Goal: Task Accomplishment & Management: Use online tool/utility

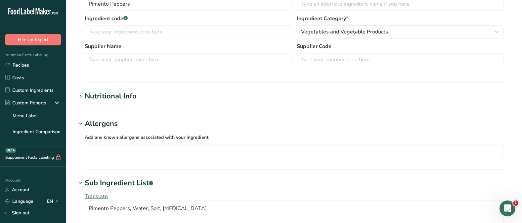
scroll to position [178, 0]
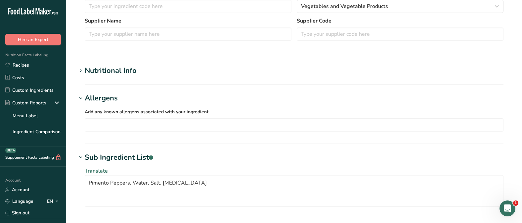
type textarea "Pimento Peppers, Water, Salt, [MEDICAL_DATA]"
click at [77, 70] on span at bounding box center [81, 71] width 8 height 8
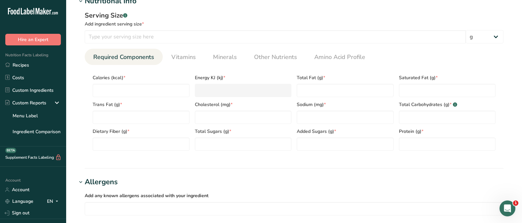
scroll to position [249, 0]
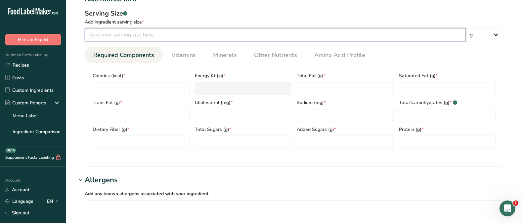
click at [125, 33] on input "number" at bounding box center [275, 34] width 381 height 13
type input "4"
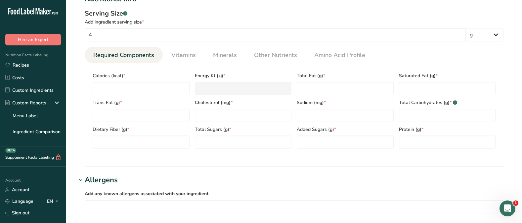
click at [77, 67] on div "Serving Size .a-a{fill:#347362;}.b-a{fill:#fff;} Add ingredient serving size * …" at bounding box center [294, 81] width 435 height 153
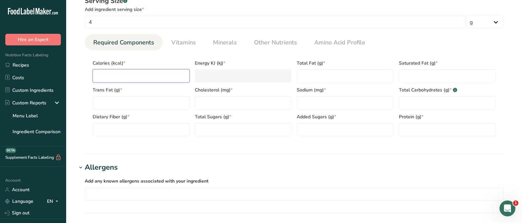
click at [108, 78] on input "number" at bounding box center [141, 75] width 97 height 13
type input "0"
type KJ "0"
type input "0"
click at [129, 102] on Fat "number" at bounding box center [141, 102] width 97 height 13
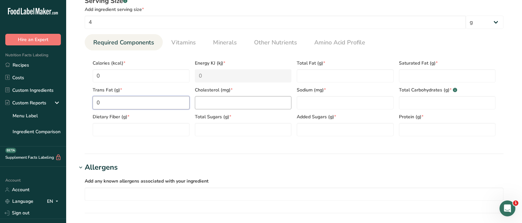
type Fat "0"
click at [223, 103] on input "number" at bounding box center [243, 102] width 97 height 13
type input "0"
click at [151, 135] on Fiber "number" at bounding box center [141, 129] width 97 height 13
type Fiber "0"
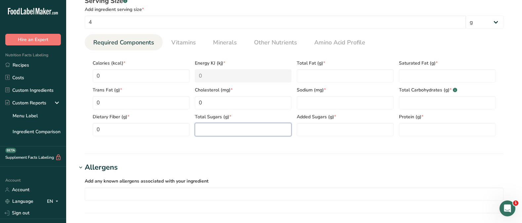
click at [225, 124] on Sugars "number" at bounding box center [243, 129] width 97 height 13
click at [222, 129] on Sugars "number" at bounding box center [243, 129] width 97 height 13
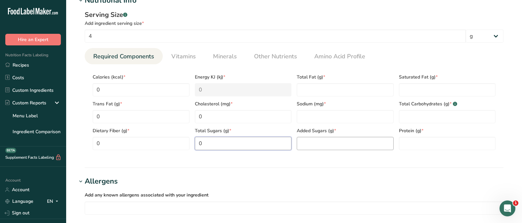
scroll to position [247, 0]
type Sugars "0"
click at [314, 145] on Sugars "number" at bounding box center [345, 143] width 97 height 13
type Sugars "0"
click at [316, 118] on input "number" at bounding box center [345, 116] width 97 height 13
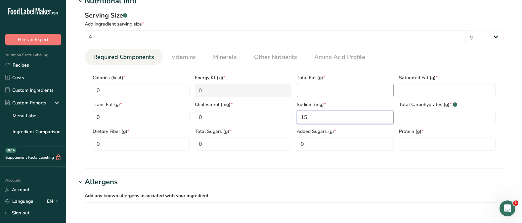
type input "15"
click at [322, 91] on Fat "number" at bounding box center [345, 90] width 97 height 13
type Fat "0"
click at [411, 90] on Fat "number" at bounding box center [447, 90] width 97 height 13
type Fat "0"
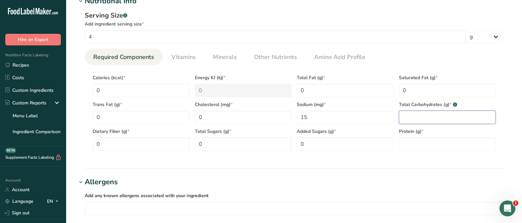
click at [410, 114] on Carbohydrates "number" at bounding box center [447, 116] width 97 height 13
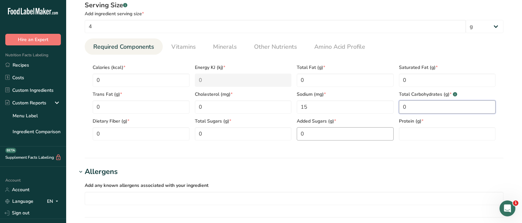
scroll to position [259, 0]
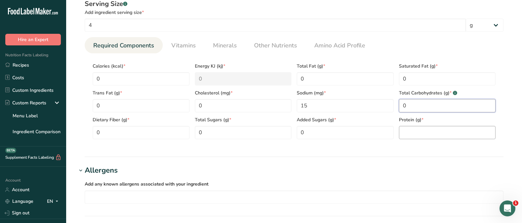
type Carbohydrates "0"
click at [423, 134] on input "number" at bounding box center [447, 132] width 97 height 13
type input "0"
click at [326, 152] on section "Nutritional Info Serving Size .a-a{fill:#347362;}.b-a{fill:#fff;} Add ingredien…" at bounding box center [294, 70] width 435 height 173
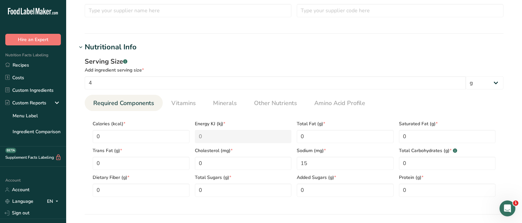
scroll to position [195, 0]
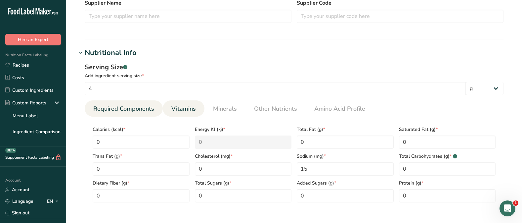
click at [186, 109] on span "Vitamins" at bounding box center [183, 108] width 24 height 9
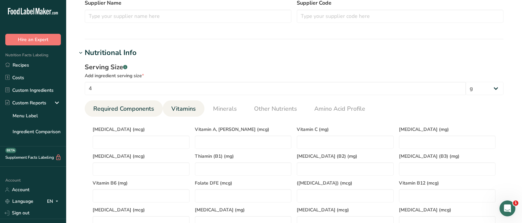
click at [117, 108] on span "Required Components" at bounding box center [123, 108] width 61 height 9
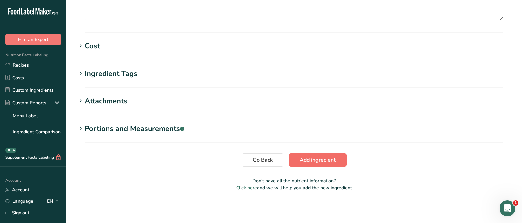
click at [307, 159] on span "Add ingredient" at bounding box center [318, 160] width 36 height 8
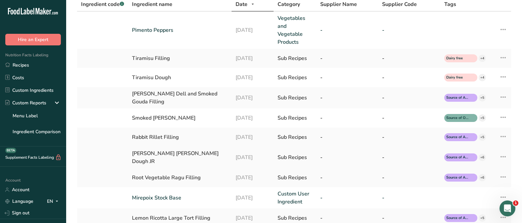
scroll to position [26, 0]
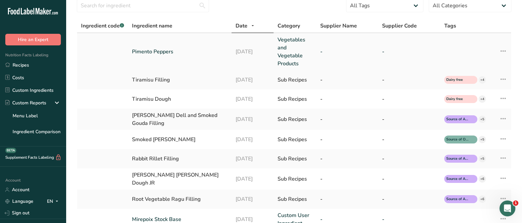
click at [163, 52] on link "Pimento Peppers" at bounding box center [180, 52] width 96 height 8
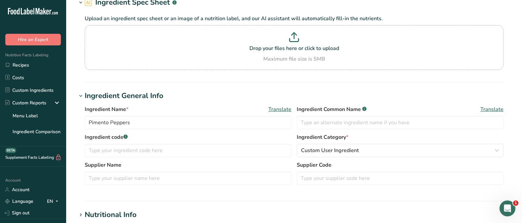
scroll to position [36, 0]
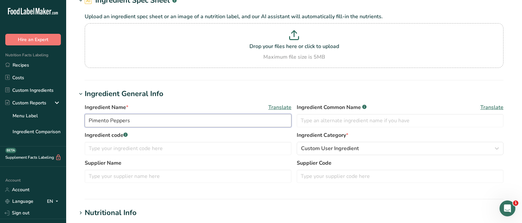
click at [146, 124] on input "Pimento Peppers" at bounding box center [188, 120] width 207 height 13
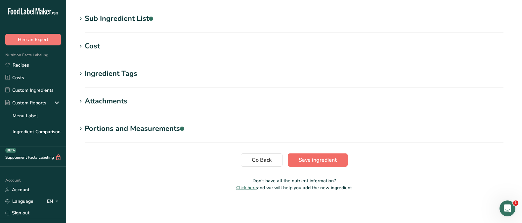
type input "Pimento Peppers AS"
click at [305, 162] on span "Save ingredient" at bounding box center [318, 160] width 38 height 8
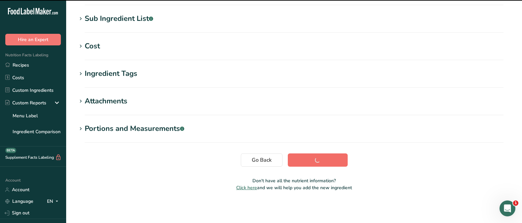
scroll to position [127, 0]
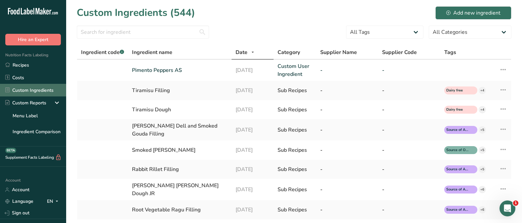
click at [32, 90] on link "Custom Ingredients" at bounding box center [33, 90] width 66 height 13
click at [446, 15] on button "Add new ingredient" at bounding box center [473, 12] width 76 height 13
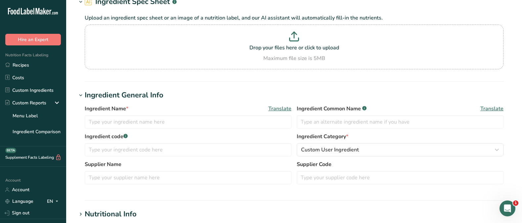
scroll to position [35, 0]
click at [120, 123] on input "text" at bounding box center [188, 121] width 207 height 13
click at [132, 122] on input "Ricotta Con Latte AS" at bounding box center [188, 121] width 207 height 13
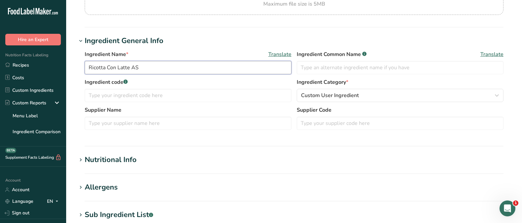
scroll to position [89, 0]
type input "Ricotta Con Latte AS"
click at [329, 91] on span "Custom User Ingredient" at bounding box center [330, 95] width 58 height 8
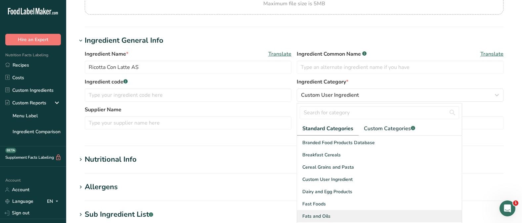
scroll to position [60, 0]
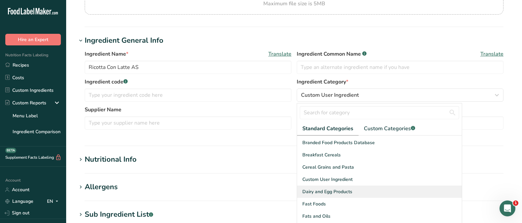
click at [332, 163] on span "Dairy and Egg Products" at bounding box center [327, 191] width 50 height 7
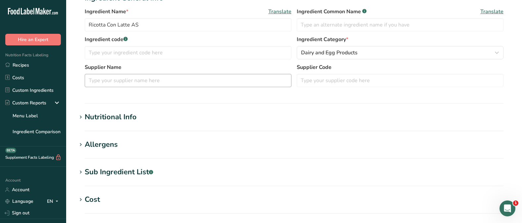
scroll to position [131, 0]
click at [107, 81] on input "text" at bounding box center [188, 80] width 207 height 13
click at [189, 99] on section "Ingredient General Info Ingredient Name * Translate Ricotta Con Latte AS Ingred…" at bounding box center [294, 48] width 435 height 111
click at [99, 81] on input "Bel [PERSON_NAME]" at bounding box center [188, 80] width 207 height 13
type input "BelGioioso"
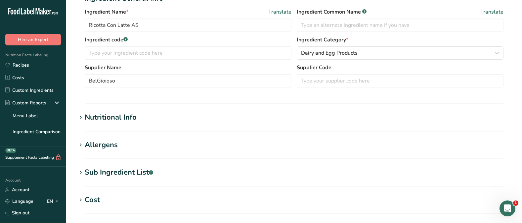
click at [110, 87] on div "Supplier Name BelGioioso Supplier Code" at bounding box center [294, 78] width 419 height 28
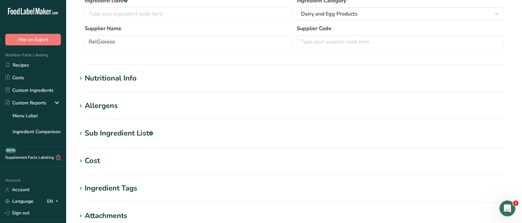
scroll to position [173, 0]
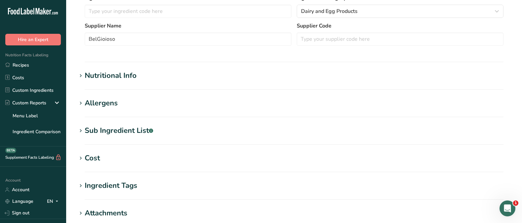
click at [79, 75] on icon at bounding box center [81, 75] width 6 height 9
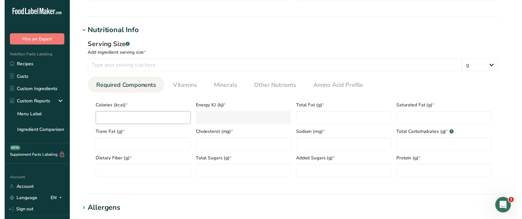
scroll to position [218, 0]
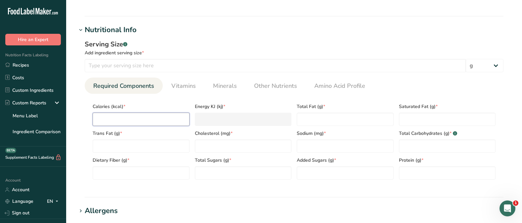
click at [125, 121] on input "number" at bounding box center [141, 118] width 97 height 13
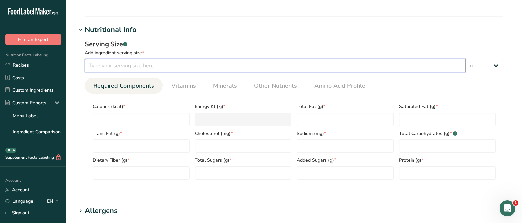
click at [111, 67] on input "number" at bounding box center [275, 65] width 381 height 13
type input "55"
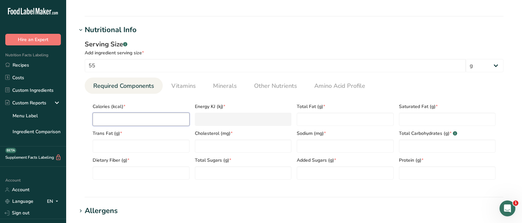
click at [115, 118] on input "number" at bounding box center [141, 118] width 97 height 13
type input "9"
type KJ "37.7"
type input "90"
type KJ "376.6"
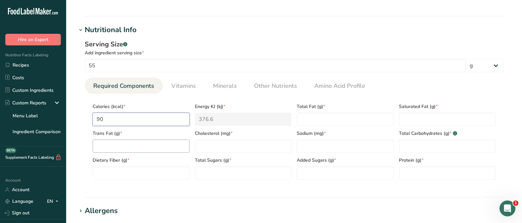
type input "90"
click at [135, 145] on Fat "number" at bounding box center [141, 145] width 97 height 13
type Fat "0"
click at [123, 163] on Fiber "number" at bounding box center [141, 172] width 97 height 13
type Fiber "0"
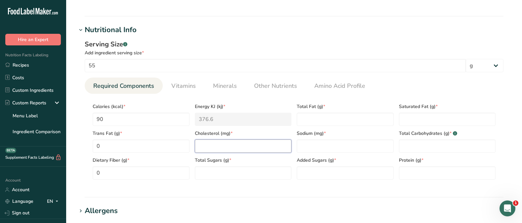
click at [213, 143] on input "number" at bounding box center [243, 145] width 97 height 13
type input "30"
click at [215, 163] on Sugars "number" at bounding box center [243, 172] width 97 height 13
type Sugars "2"
click at [305, 119] on Fat "number" at bounding box center [345, 118] width 97 height 13
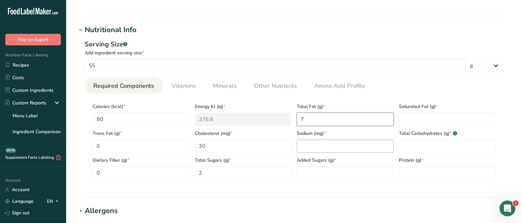
type Fat "7"
click at [309, 141] on input "number" at bounding box center [345, 145] width 97 height 13
type input "80"
click at [310, 163] on Sugars "number" at bounding box center [345, 172] width 97 height 13
type Sugars "0"
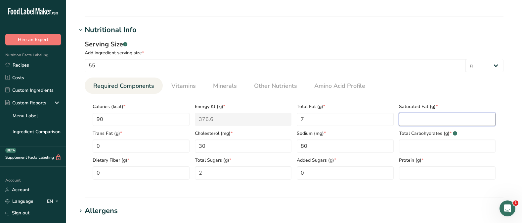
click at [411, 120] on Fat "number" at bounding box center [447, 118] width 97 height 13
type Fat "5"
click at [415, 149] on Carbohydrates "number" at bounding box center [447, 145] width 97 height 13
type Carbohydrates "2"
click at [408, 163] on input "number" at bounding box center [447, 172] width 97 height 13
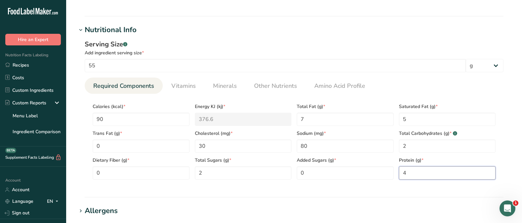
type input "4"
click at [406, 163] on section "Nutritional Info Serving Size .a-a{fill:#347362;}.b-a{fill:#fff;} Add ingredien…" at bounding box center [294, 110] width 435 height 173
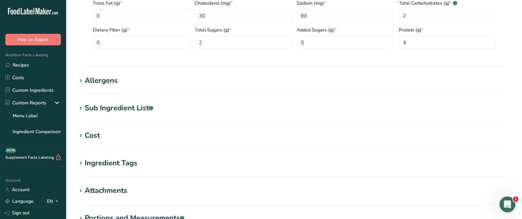
scroll to position [349, 0]
click at [107, 82] on div "Allergens" at bounding box center [101, 80] width 33 height 11
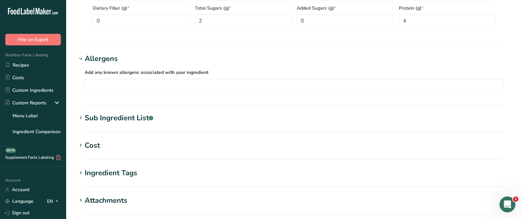
click at [119, 122] on div "Sub Ingredient List .a-a{fill:#347362;}.b-a{fill:#fff;}" at bounding box center [119, 117] width 68 height 11
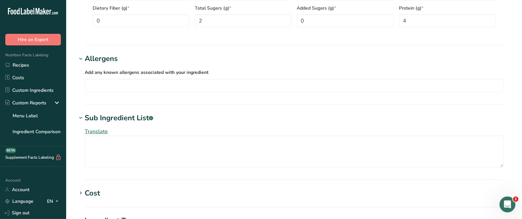
scroll to position [397, 0]
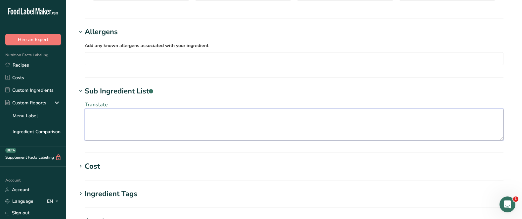
click at [97, 118] on textarea at bounding box center [294, 125] width 419 height 32
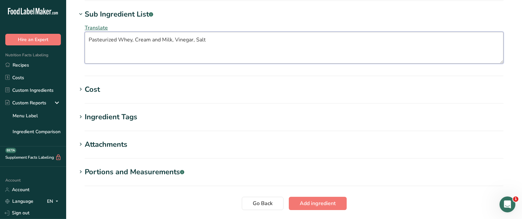
scroll to position [501, 0]
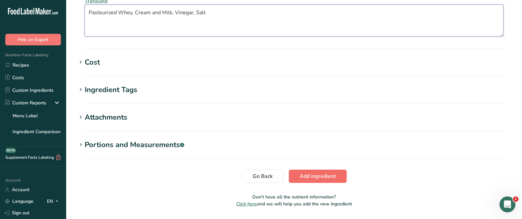
type textarea "Pasteurized Whey, Cream and Milk, Vinegar, Salt"
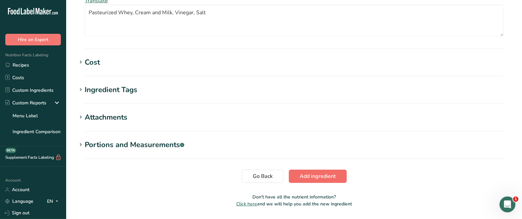
click at [310, 163] on span "Add ingredient" at bounding box center [318, 176] width 36 height 8
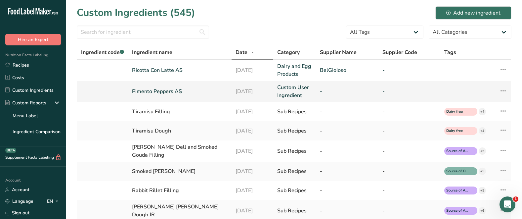
click at [168, 90] on link "Pimento Peppers AS" at bounding box center [180, 91] width 96 height 8
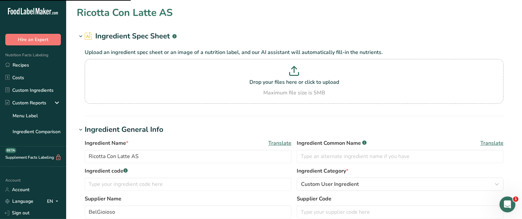
type input "Pimento Peppers AS"
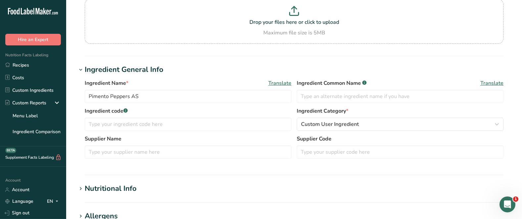
scroll to position [63, 0]
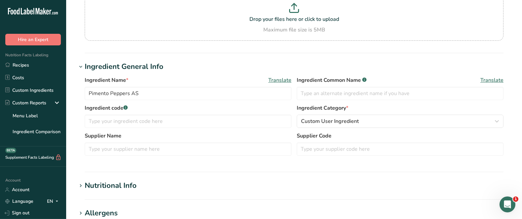
click at [113, 155] on div "Supplier Name Supplier Code" at bounding box center [294, 146] width 419 height 28
click at [113, 151] on input "text" at bounding box center [188, 148] width 207 height 13
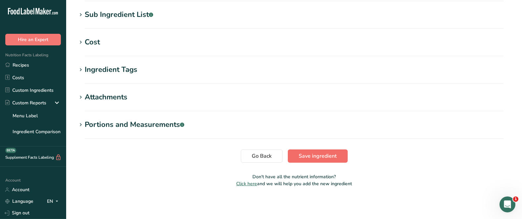
type input "[PERSON_NAME] Foods"
click at [316, 160] on button "Save ingredient" at bounding box center [318, 155] width 60 height 13
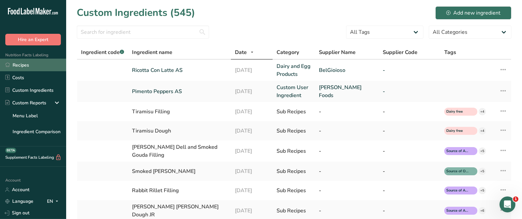
click at [25, 62] on link "Recipes" at bounding box center [33, 65] width 66 height 13
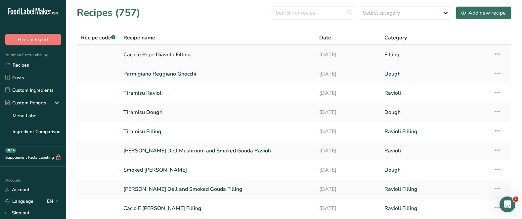
click at [157, 54] on link "Cacio e Pepe Diavolo Filling" at bounding box center [217, 55] width 188 height 14
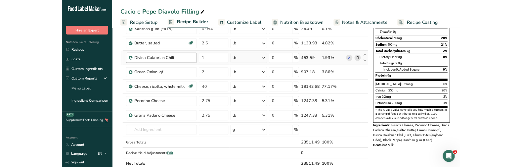
scroll to position [116, 0]
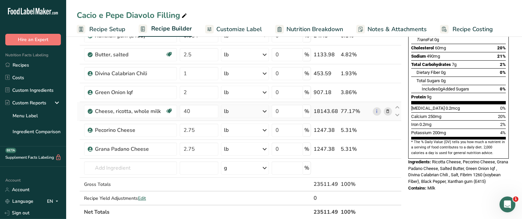
click at [387, 110] on icon at bounding box center [387, 111] width 5 height 7
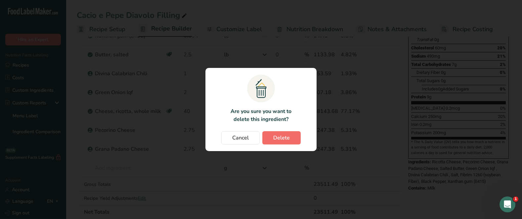
click at [271, 132] on button "Delete" at bounding box center [281, 137] width 38 height 13
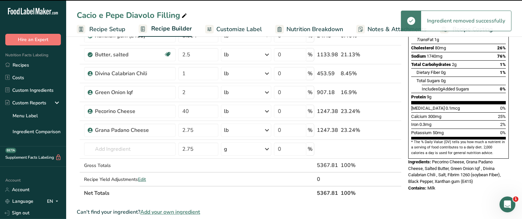
type input "2.75"
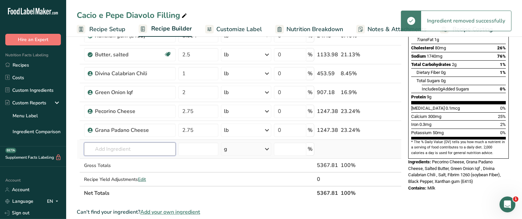
click at [119, 149] on input "text" at bounding box center [130, 148] width 92 height 13
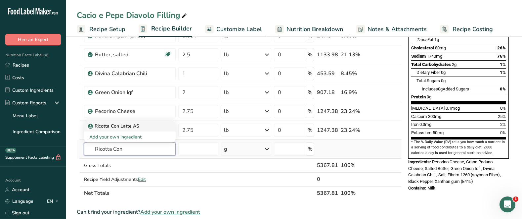
type input "Ricotta Con"
click at [119, 128] on p "Ricotta Con Latte AS" at bounding box center [114, 125] width 50 height 7
type input "Ricotta Con Latte AS"
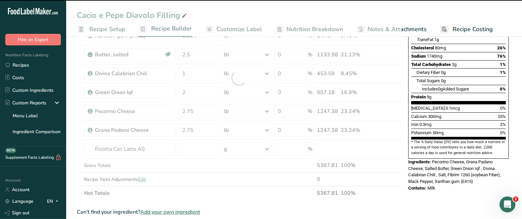
type input "0"
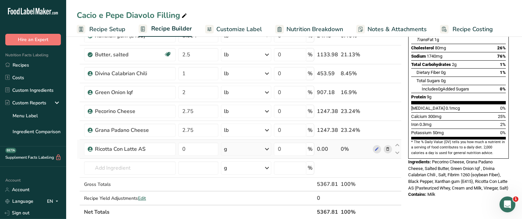
drag, startPoint x: 80, startPoint y: 147, endPoint x: 80, endPoint y: 157, distance: 10.9
click at [80, 157] on td at bounding box center [81, 149] width 3 height 19
click at [398, 145] on icon at bounding box center [397, 145] width 8 height 5
type input "0"
type input "2.75"
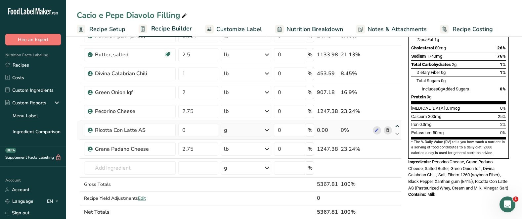
click at [397, 126] on icon at bounding box center [397, 126] width 8 height 5
type input "0"
type input "2.75"
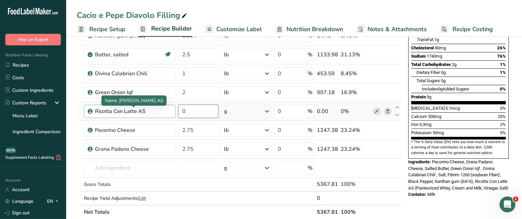
drag, startPoint x: 198, startPoint y: 108, endPoint x: 162, endPoint y: 111, distance: 36.2
click at [162, 111] on tr "Ricotta Con Latte AS 0 g Weight Units g kg mg See more Volume Units l Volume un…" at bounding box center [239, 111] width 324 height 19
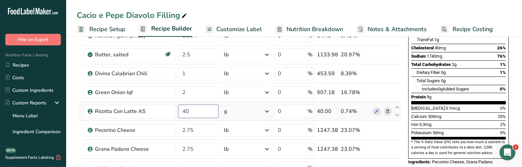
type input "40"
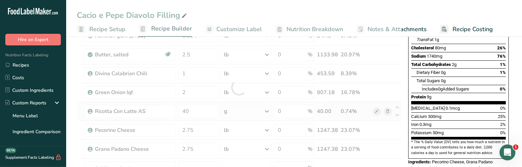
click at [245, 112] on div "Ingredient * Amount * Unit * Waste * .a-a{fill:#347362;}.b-a{fill:#fff;} Grams …" at bounding box center [239, 87] width 325 height 263
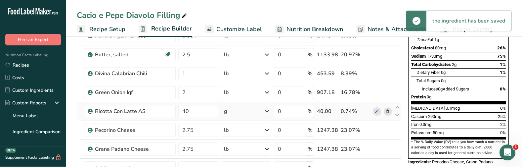
click at [264, 113] on icon at bounding box center [267, 111] width 8 height 12
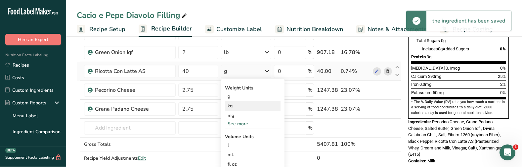
scroll to position [157, 0]
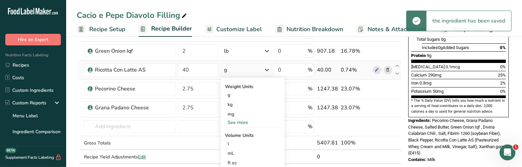
click at [239, 122] on div "See more" at bounding box center [253, 122] width 56 height 7
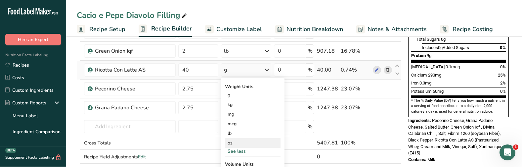
scroll to position [162, 0]
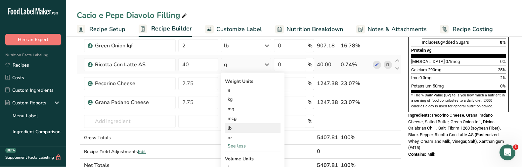
click at [237, 127] on div "lb" at bounding box center [253, 128] width 56 height 10
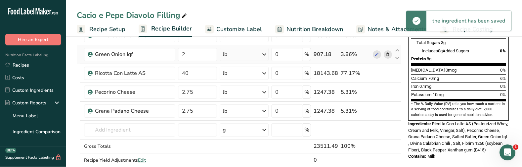
scroll to position [165, 0]
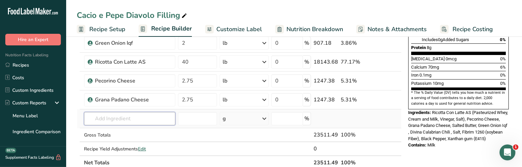
click at [119, 118] on input "text" at bounding box center [129, 118] width 91 height 13
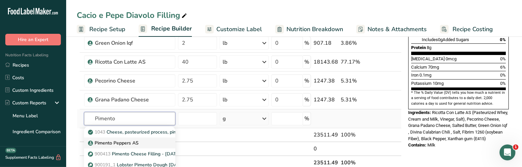
type input "Pimento"
click at [135, 140] on p "Pimento Peppers AS" at bounding box center [113, 142] width 49 height 7
type input "Pimento Peppers AS"
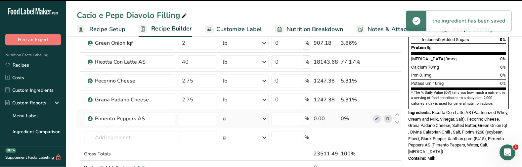
type input "0"
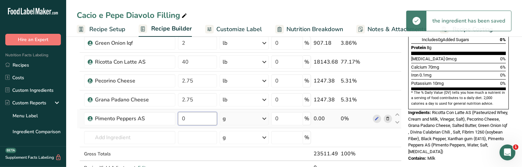
click at [189, 119] on input "0" at bounding box center [197, 118] width 39 height 13
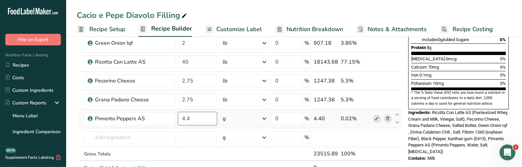
type input "4.4"
click at [248, 119] on div "Ingredient * Amount * Unit * Waste * .a-a{fill:#347362;}.b-a{fill:#fff;} Grams …" at bounding box center [239, 47] width 325 height 282
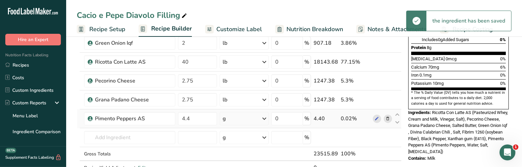
click at [262, 119] on icon at bounding box center [264, 118] width 8 height 12
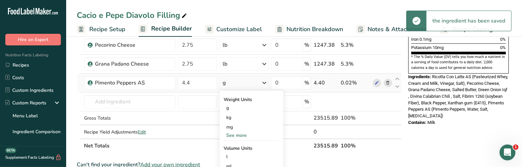
click at [241, 135] on div "See more" at bounding box center [252, 135] width 56 height 7
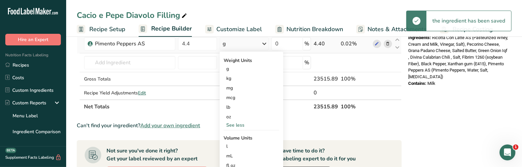
scroll to position [245, 0]
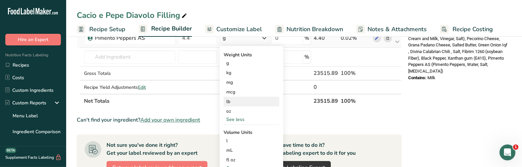
click at [230, 101] on div "lb" at bounding box center [252, 102] width 56 height 10
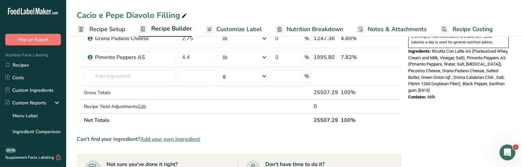
scroll to position [226, 0]
click at [245, 27] on span "Customize Label" at bounding box center [239, 29] width 46 height 9
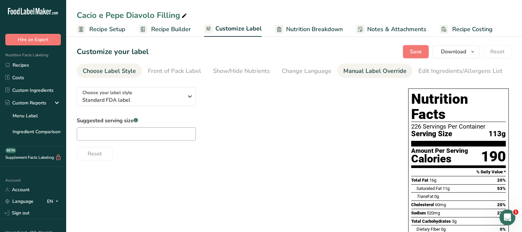
click at [339, 73] on li "Manual Label Override" at bounding box center [374, 71] width 75 height 14
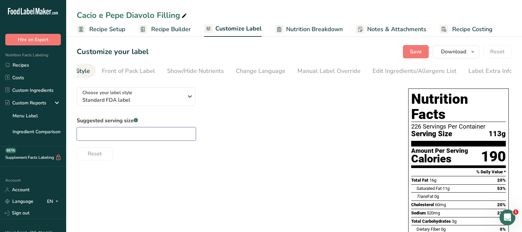
click at [115, 139] on input "text" at bounding box center [136, 133] width 119 height 13
type input "1/2 cup"
click at [406, 56] on button "Save" at bounding box center [416, 51] width 26 height 13
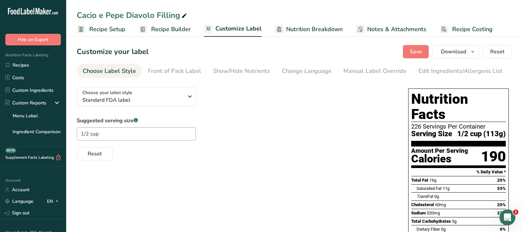
click at [106, 71] on div "Choose Label Style" at bounding box center [109, 70] width 53 height 9
click at [249, 73] on div "Show/Hide Nutrients" at bounding box center [241, 70] width 57 height 9
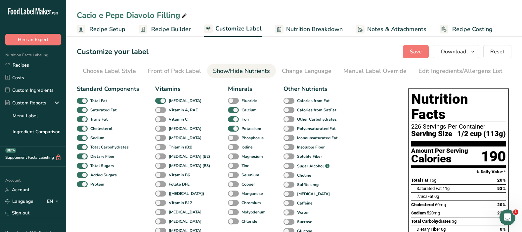
click at [115, 31] on span "Recipe Setup" at bounding box center [107, 29] width 36 height 9
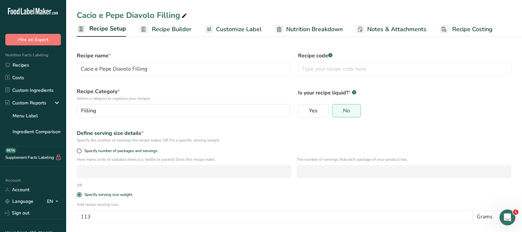
click at [180, 29] on span "Recipe Builder" at bounding box center [172, 29] width 40 height 9
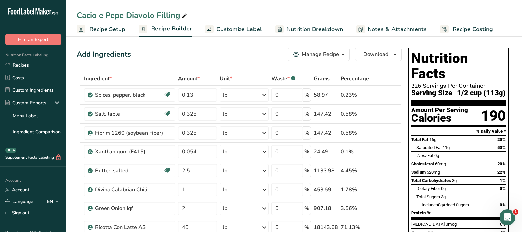
drag, startPoint x: 521, startPoint y: 99, endPoint x: 565, endPoint y: 99, distance: 44.3
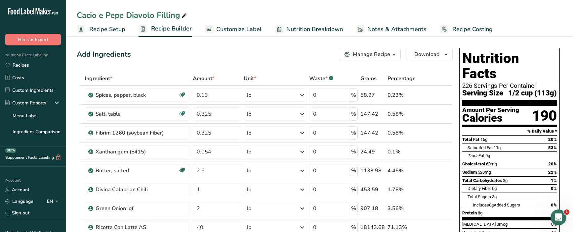
click at [397, 54] on span "button" at bounding box center [394, 54] width 8 height 8
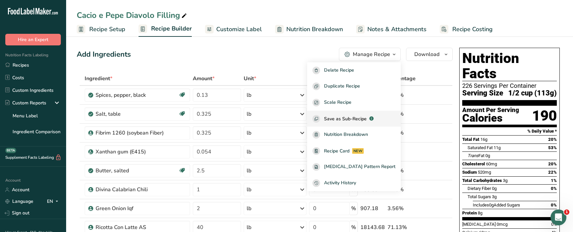
click at [367, 120] on span "Save as Sub-Recipe" at bounding box center [345, 118] width 43 height 7
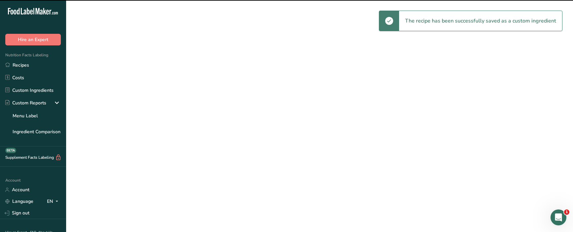
select select "30"
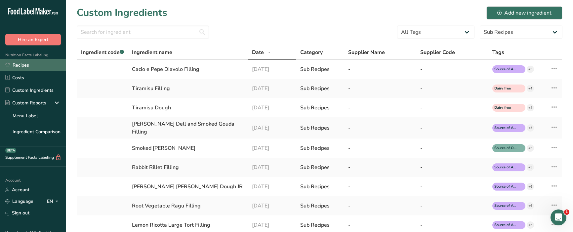
click at [27, 65] on link "Recipes" at bounding box center [33, 65] width 66 height 13
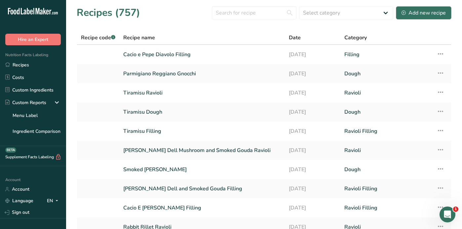
click at [413, 14] on div "Add new recipe" at bounding box center [424, 13] width 44 height 8
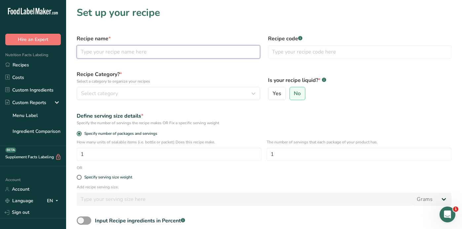
click at [91, 52] on input "text" at bounding box center [169, 51] width 184 height 13
type input "Cacio e"
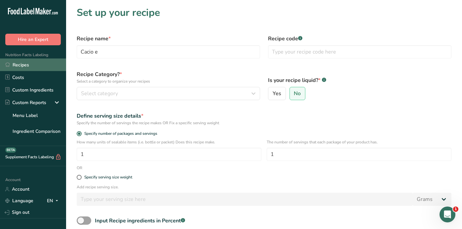
click at [25, 66] on link "Recipes" at bounding box center [33, 65] width 66 height 13
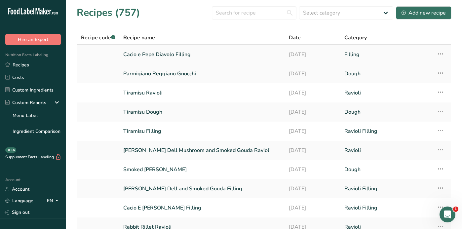
click at [152, 52] on link "Cacio e Pepe Diavolo Filling" at bounding box center [202, 55] width 158 height 14
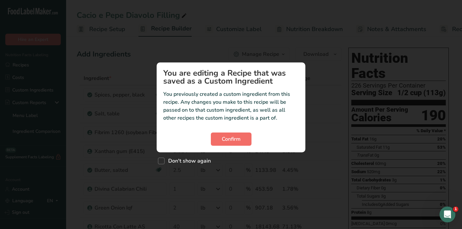
click at [219, 139] on button "Confirm" at bounding box center [231, 139] width 41 height 13
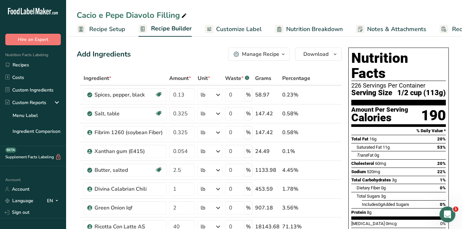
click at [105, 29] on span "Recipe Setup" at bounding box center [107, 29] width 36 height 9
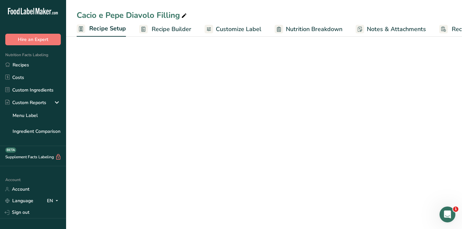
scroll to position [0, 2]
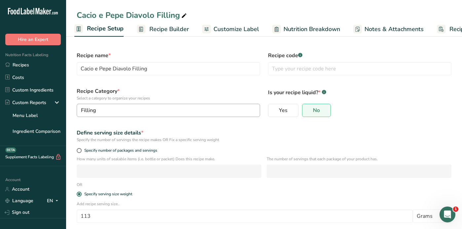
click at [79, 109] on button "Filling" at bounding box center [169, 110] width 184 height 13
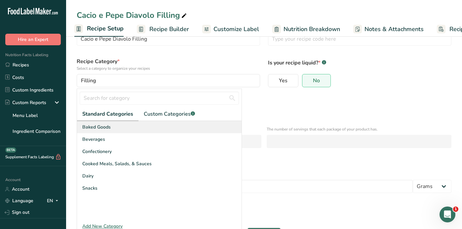
scroll to position [21, 0]
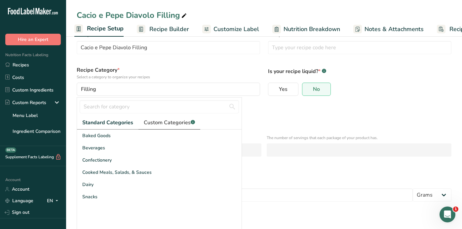
click at [160, 124] on span "Custom Categories .a-a{fill:#347362;}.b-a{fill:#fff;}" at bounding box center [169, 123] width 51 height 8
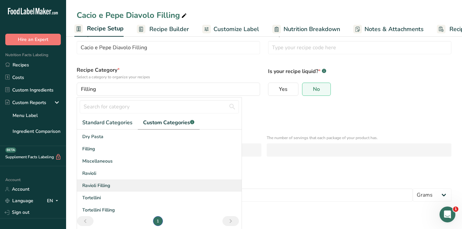
scroll to position [11, 0]
click at [112, 163] on div "Ravioli Filling" at bounding box center [159, 186] width 165 height 12
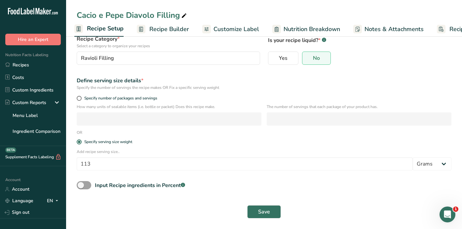
scroll to position [52, 0]
click at [266, 163] on span "Save" at bounding box center [264, 212] width 12 height 8
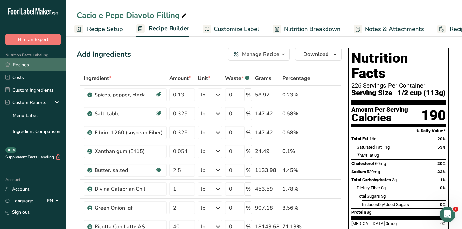
click at [23, 65] on link "Recipes" at bounding box center [33, 65] width 66 height 13
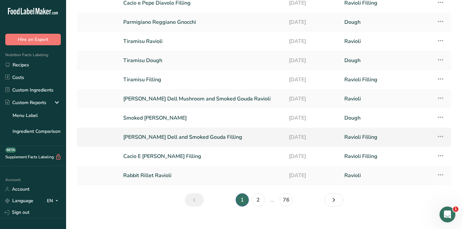
scroll to position [50, 0]
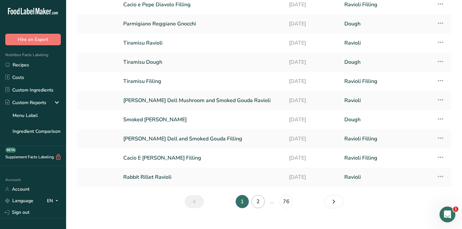
click at [256, 163] on link "2" at bounding box center [258, 201] width 13 height 13
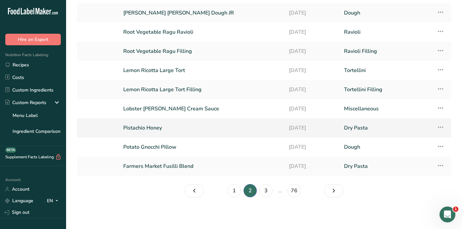
scroll to position [61, 0]
click at [268, 163] on link "3" at bounding box center [266, 190] width 13 height 13
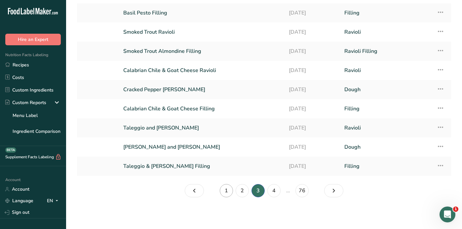
scroll to position [61, 0]
click at [224, 163] on link "1" at bounding box center [226, 190] width 13 height 13
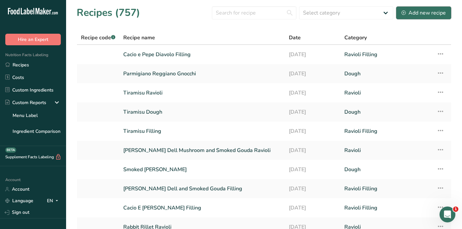
click at [412, 14] on div "Add new recipe" at bounding box center [424, 13] width 44 height 8
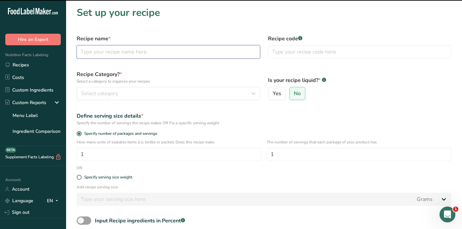
click at [125, 51] on input "text" at bounding box center [169, 51] width 184 height 13
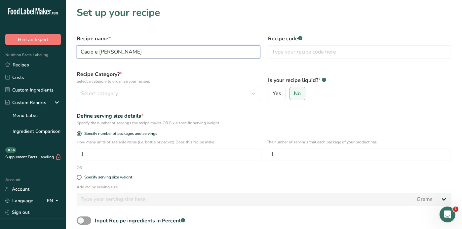
scroll to position [9, 0]
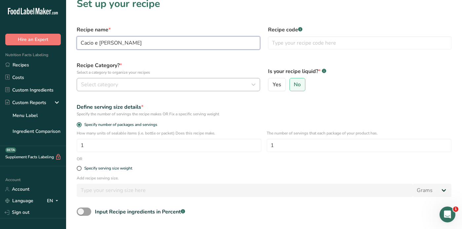
type input "Cacio e [PERSON_NAME]"
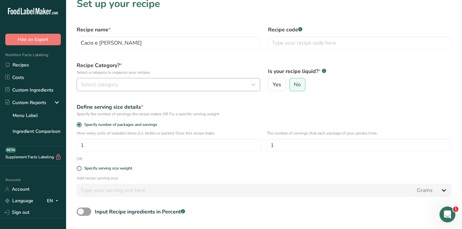
click at [107, 86] on span "Select category" at bounding box center [99, 85] width 37 height 8
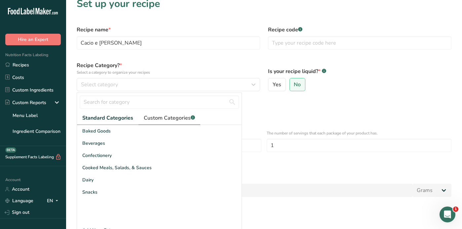
click at [153, 118] on span "Custom Categories .a-a{fill:#347362;}.b-a{fill:#fff;}" at bounding box center [169, 118] width 51 height 8
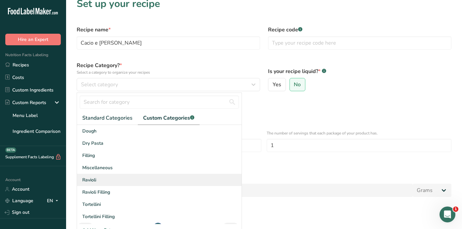
click at [93, 163] on span "Ravioli" at bounding box center [89, 180] width 14 height 7
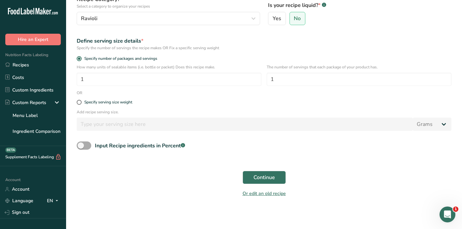
scroll to position [75, 0]
click at [268, 163] on span "Continue" at bounding box center [265, 178] width 22 height 8
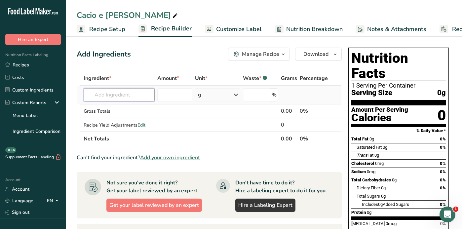
click at [110, 96] on input "text" at bounding box center [119, 94] width 71 height 13
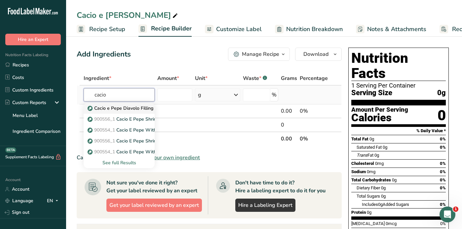
type input "cacio"
click at [120, 108] on p "Cacio e Pepe Diavolo Filling" at bounding box center [121, 108] width 65 height 7
type input "Cacio e Pepe Diavolo Filling"
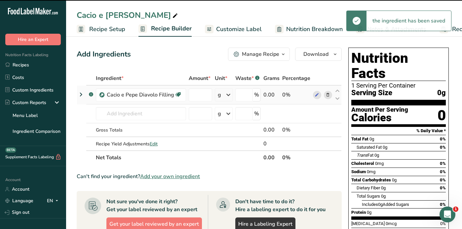
type input "0"
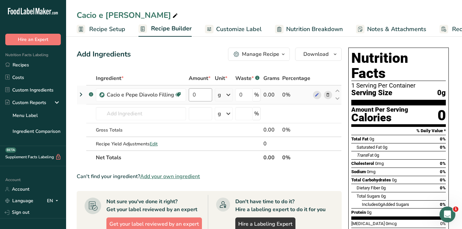
drag, startPoint x: 153, startPoint y: 96, endPoint x: 189, endPoint y: 98, distance: 35.8
click at [196, 98] on tr ".a-a{fill:#347362;}.b-a{fill:#fff;} [PERSON_NAME] e Pepe Diavolo Filling Source…" at bounding box center [209, 95] width 265 height 19
click at [141, 114] on input "text" at bounding box center [141, 113] width 90 height 13
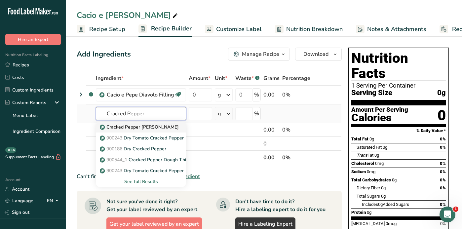
type input "Cracked Pepper"
click at [153, 128] on p "Cracked Pepper [PERSON_NAME]" at bounding box center [140, 127] width 78 height 7
type input "Cracked Pepper [PERSON_NAME]"
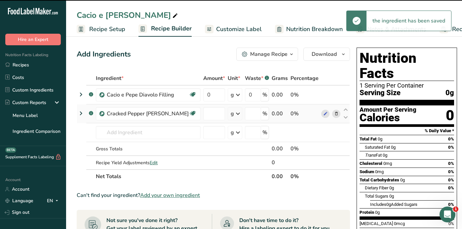
type input "0"
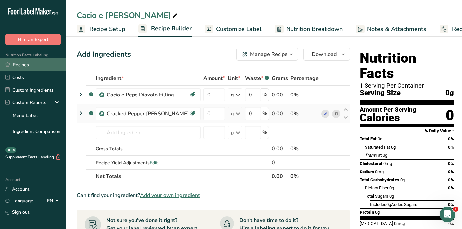
click at [29, 65] on link "Recipes" at bounding box center [33, 65] width 66 height 13
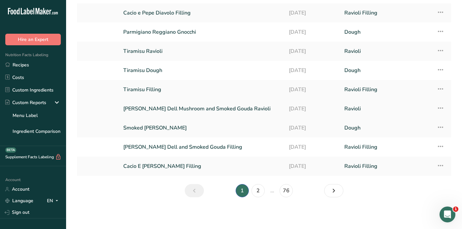
scroll to position [61, 0]
click at [170, 108] on link "[PERSON_NAME] Dell Mushroom and Smoked Gouda Ravioli" at bounding box center [202, 109] width 158 height 14
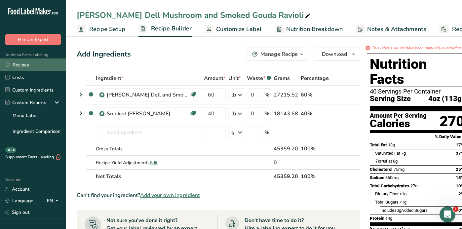
click at [24, 65] on link "Recipes" at bounding box center [33, 65] width 66 height 13
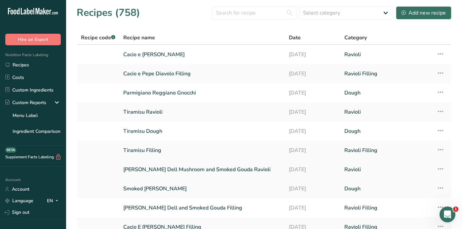
click at [165, 163] on link "[PERSON_NAME] Dell Mushroom and Smoked Gouda Ravioli" at bounding box center [202, 170] width 158 height 14
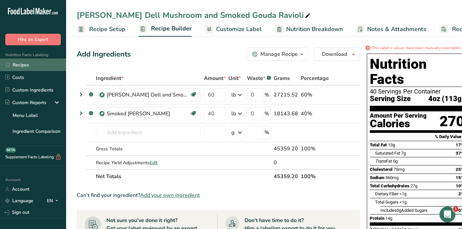
click at [31, 65] on link "Recipes" at bounding box center [33, 65] width 66 height 13
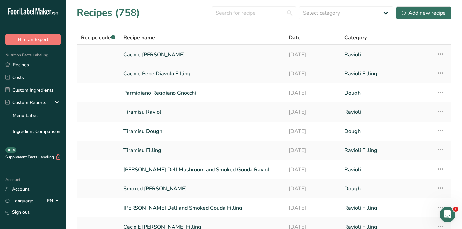
click at [161, 56] on link "Cacio e [PERSON_NAME]" at bounding box center [202, 55] width 158 height 14
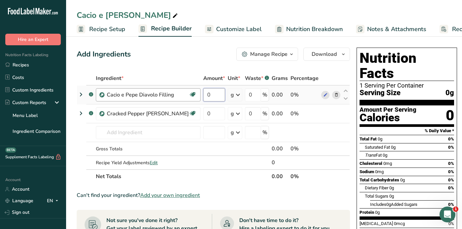
drag, startPoint x: 206, startPoint y: 95, endPoint x: 173, endPoint y: 95, distance: 32.7
click at [173, 95] on tr ".a-a{fill:#347362;}.b-a{fill:#fff;} [PERSON_NAME] e Pepe Diavolo Filling Source…" at bounding box center [213, 95] width 273 height 19
click at [228, 98] on div "Ingredient * Amount * Unit * Waste * .a-a{fill:#347362;}.b-a{fill:#fff;} Grams …" at bounding box center [214, 127] width 274 height 112
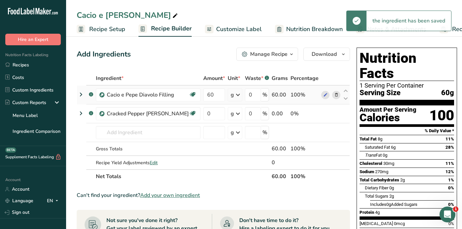
click at [234, 96] on icon at bounding box center [238, 95] width 8 height 12
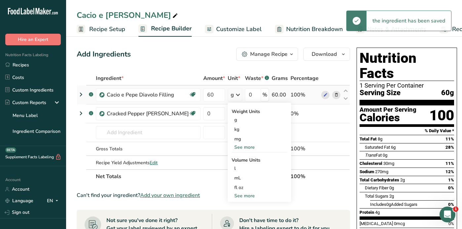
click at [232, 147] on div "See more" at bounding box center [260, 147] width 56 height 7
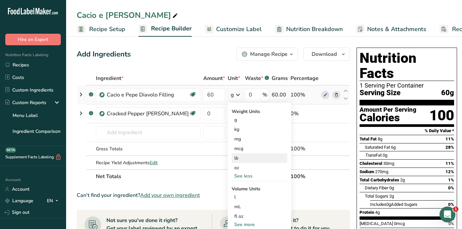
click at [232, 158] on div "lb" at bounding box center [260, 158] width 56 height 10
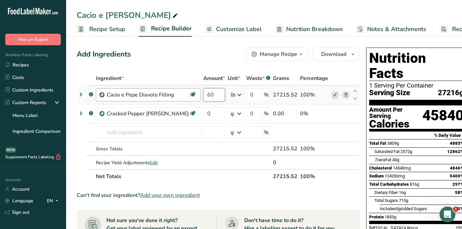
drag, startPoint x: 203, startPoint y: 97, endPoint x: 176, endPoint y: 96, distance: 27.2
click at [176, 96] on tr ".a-a{fill:#347362;}.b-a{fill:#fff;} [PERSON_NAME] e Pepe Diavolo Filling Source…" at bounding box center [218, 95] width 282 height 19
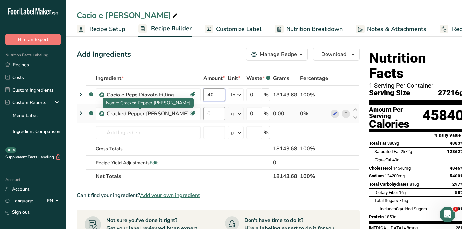
type input "40"
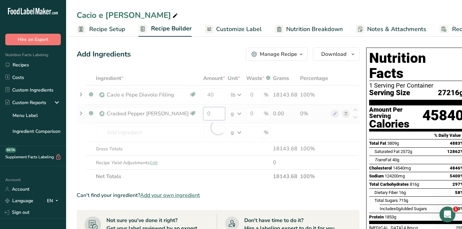
click at [201, 114] on div "Ingredient * Amount * Unit * Waste * .a-a{fill:#347362;}.b-a{fill:#fff;} Grams …" at bounding box center [218, 127] width 283 height 112
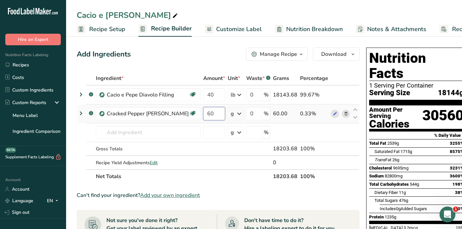
type input "60"
click at [225, 115] on div "Ingredient * Amount * Unit * Waste * .a-a{fill:#347362;}.b-a{fill:#fff;} Grams …" at bounding box center [218, 127] width 283 height 112
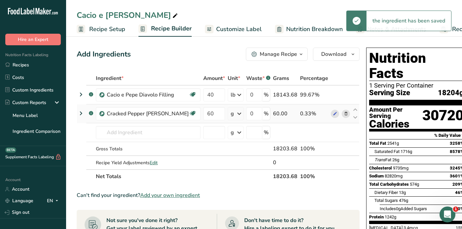
click at [236, 115] on icon at bounding box center [240, 114] width 8 height 12
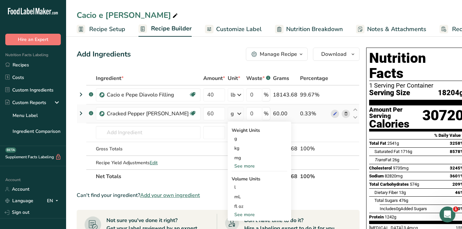
click at [232, 163] on div "See more" at bounding box center [260, 166] width 56 height 7
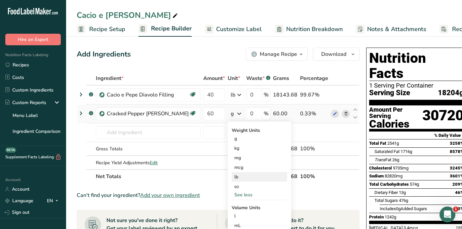
click at [232, 163] on div "lb" at bounding box center [260, 177] width 56 height 10
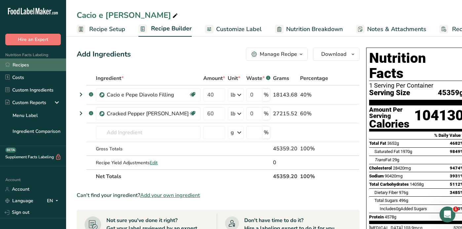
click at [25, 65] on link "Recipes" at bounding box center [33, 65] width 66 height 13
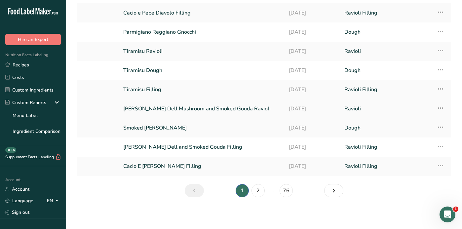
scroll to position [61, 0]
click at [259, 163] on link "2" at bounding box center [258, 190] width 13 height 13
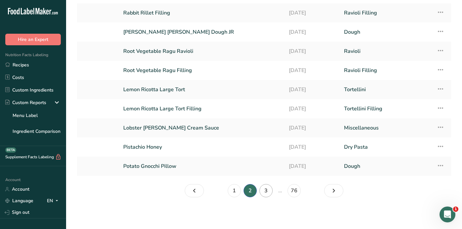
click at [265, 163] on link "3" at bounding box center [266, 190] width 13 height 13
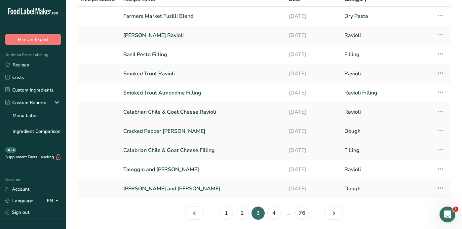
scroll to position [25, 0]
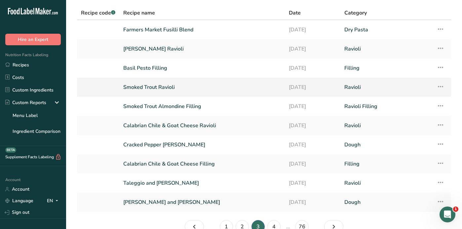
click at [146, 89] on link "Smoked Trout Ravioli" at bounding box center [202, 87] width 158 height 14
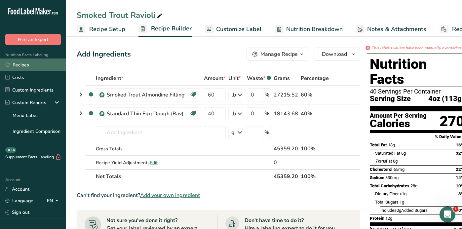
click at [25, 65] on link "Recipes" at bounding box center [33, 65] width 66 height 13
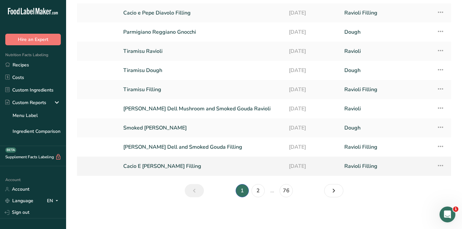
scroll to position [61, 0]
click at [254, 163] on link "2" at bounding box center [258, 190] width 13 height 13
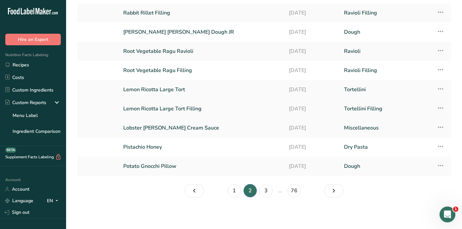
scroll to position [61, 0]
click at [269, 163] on link "3" at bounding box center [266, 190] width 13 height 13
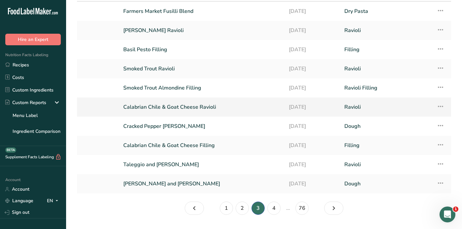
scroll to position [43, 0]
click at [148, 124] on link "Cracked Pepper [PERSON_NAME]" at bounding box center [202, 127] width 158 height 14
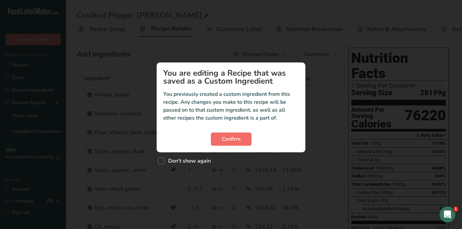
click at [224, 138] on span "Confirm" at bounding box center [231, 139] width 19 height 8
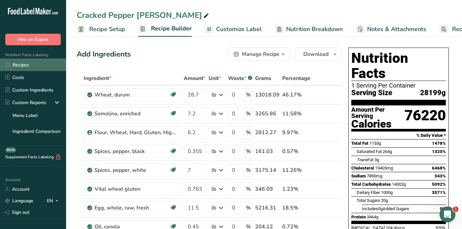
click at [20, 66] on link "Recipes" at bounding box center [33, 65] width 66 height 13
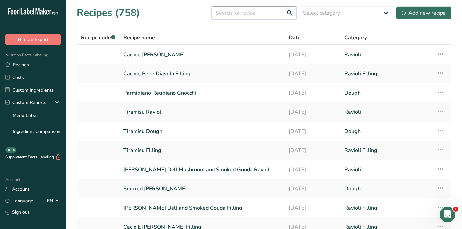
click at [241, 13] on input "text" at bounding box center [254, 12] width 85 height 13
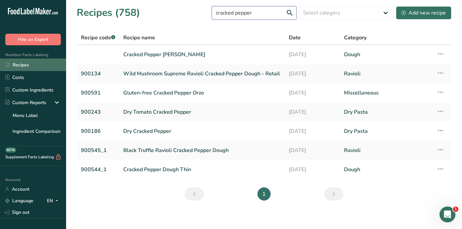
type input "cracked pepper"
click at [25, 64] on link "Recipes" at bounding box center [33, 65] width 66 height 13
click at [169, 163] on link "Cracked Pepper Dough Thin" at bounding box center [202, 170] width 158 height 14
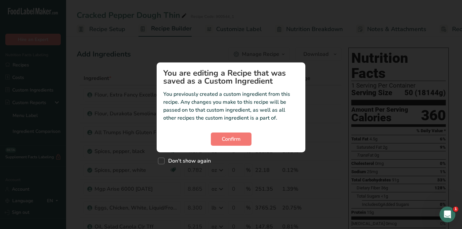
click at [224, 146] on section "You are editing a Recipe that was saved as a Custom Ingredient You previously c…" at bounding box center [231, 108] width 149 height 90
click at [225, 142] on span "Confirm" at bounding box center [231, 139] width 19 height 8
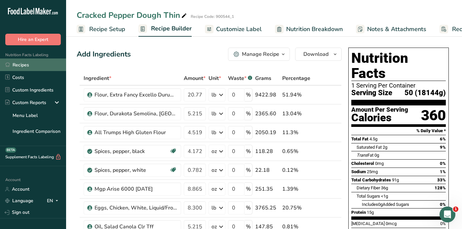
click at [26, 62] on link "Recipes" at bounding box center [33, 65] width 66 height 13
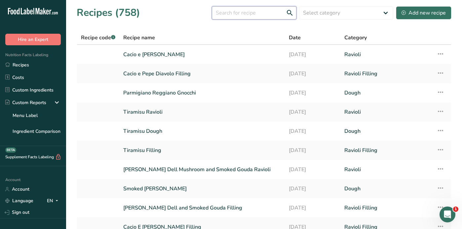
click at [230, 14] on input "text" at bounding box center [254, 12] width 85 height 13
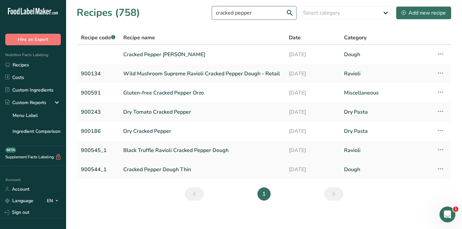
type input "cracked pepper"
click at [164, 163] on link "Cracked Pepper Dough Thin" at bounding box center [202, 170] width 158 height 14
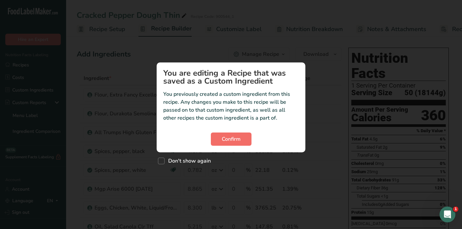
click at [232, 136] on span "Confirm" at bounding box center [231, 139] width 19 height 8
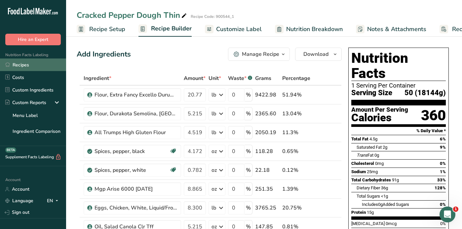
click at [18, 68] on link "Recipes" at bounding box center [33, 65] width 66 height 13
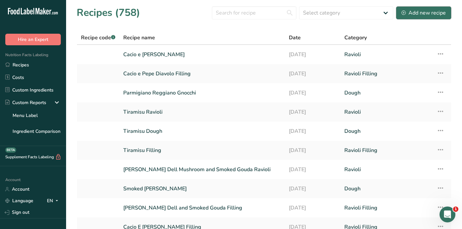
click at [413, 16] on div "Add new recipe" at bounding box center [424, 13] width 44 height 8
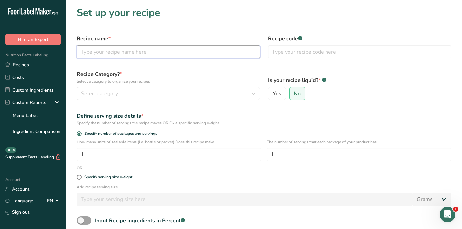
click at [123, 56] on input "text" at bounding box center [169, 51] width 184 height 13
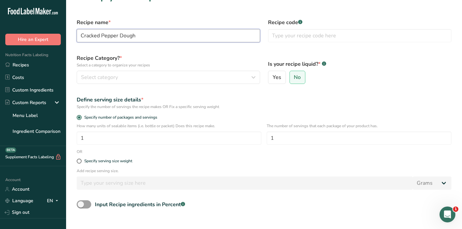
scroll to position [17, 0]
type input "Cracked Pepper Dough"
click at [106, 78] on span "Select category" at bounding box center [99, 77] width 37 height 8
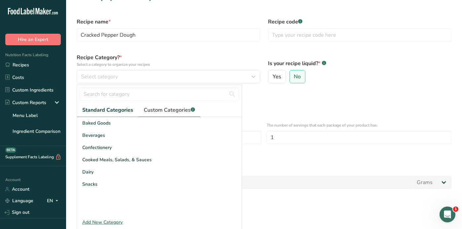
click at [156, 113] on span "Custom Categories .a-a{fill:#347362;}.b-a{fill:#fff;}" at bounding box center [169, 110] width 51 height 8
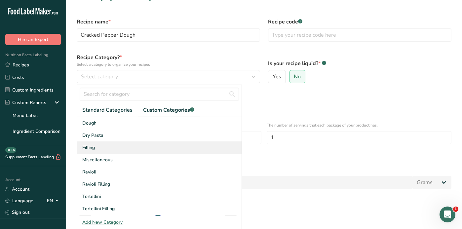
scroll to position [0, 0]
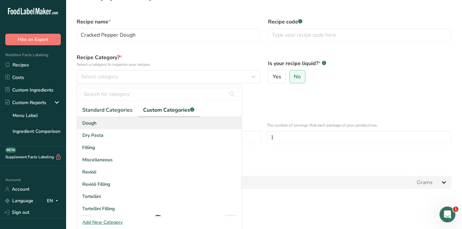
click at [89, 125] on span "Dough" at bounding box center [89, 123] width 14 height 7
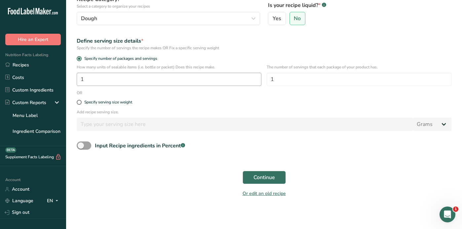
scroll to position [75, 0]
click at [269, 163] on span "Continue" at bounding box center [265, 178] width 22 height 8
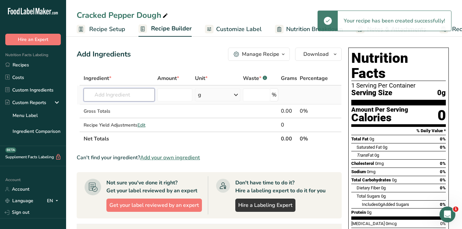
click at [121, 99] on input "text" at bounding box center [119, 94] width 71 height 13
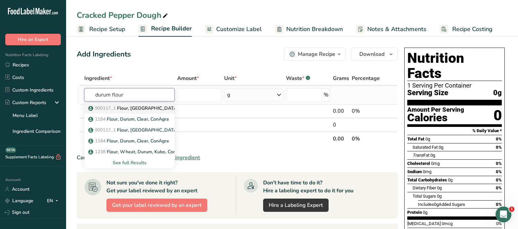
type input "durum flour"
click at [151, 109] on p "900117_1 [GEOGRAPHIC_DATA], [GEOGRAPHIC_DATA], [US_STATE][GEOGRAPHIC_DATA]" at bounding box center [173, 108] width 166 height 7
type input "Flour, [GEOGRAPHIC_DATA], [US_STATE][GEOGRAPHIC_DATA]"
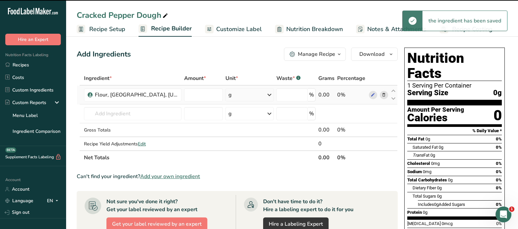
type input "0"
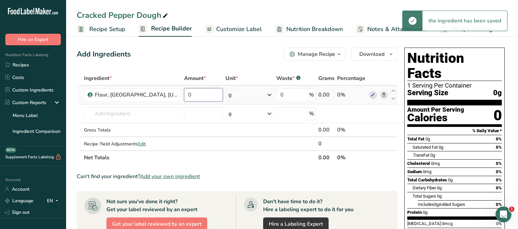
drag, startPoint x: 198, startPoint y: 95, endPoint x: 180, endPoint y: 95, distance: 18.2
click at [184, 95] on input "0" at bounding box center [203, 94] width 39 height 13
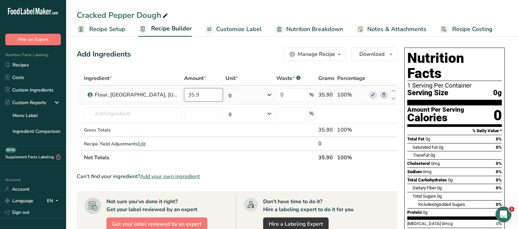
type input "35.9"
click at [265, 94] on div "Ingredient * Amount * Unit * Waste * .a-a{fill:#347362;}.b-a{fill:#fff;} Grams …" at bounding box center [237, 117] width 321 height 93
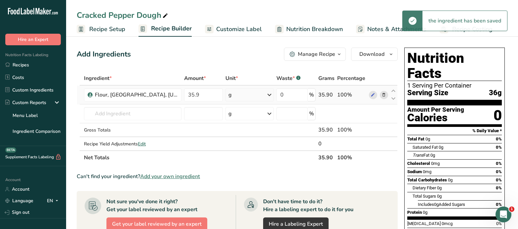
click at [268, 97] on icon at bounding box center [270, 95] width 8 height 12
click at [242, 150] on div "See more" at bounding box center [258, 147] width 56 height 7
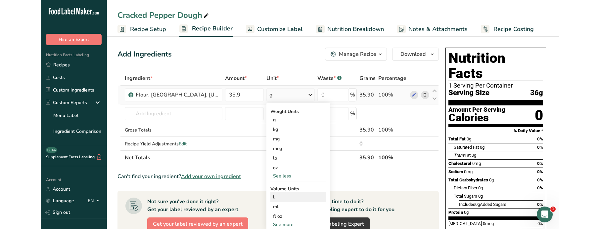
scroll to position [8, 0]
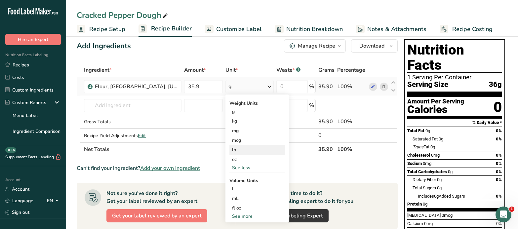
click at [238, 151] on div "lb" at bounding box center [258, 150] width 56 height 10
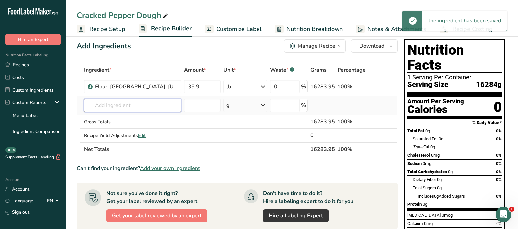
click at [124, 103] on input "text" at bounding box center [133, 105] width 98 height 13
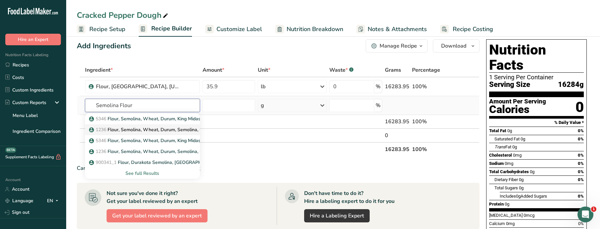
type input "Semolina Flour"
click at [151, 129] on p "1236 Flour, Semolina, Wheat, Durum, Semolina, ConAgra" at bounding box center [154, 129] width 128 height 7
type input "Flour, Semolina, Wheat, Durum, Semolina, ConAgra"
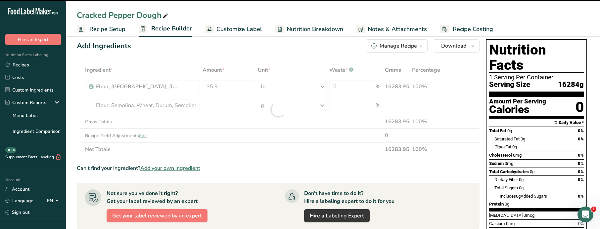
type input "0"
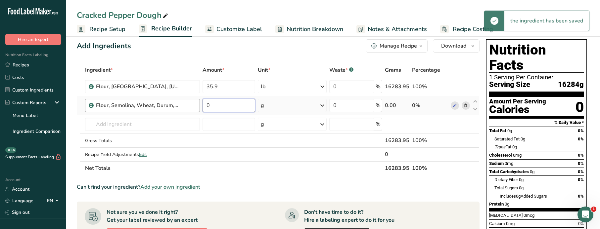
drag, startPoint x: 221, startPoint y: 108, endPoint x: 188, endPoint y: 108, distance: 33.7
click at [188, 108] on tr "Flour, Semolina, Wheat, Durum, Semolina, ConAgra 0 g Weight Units g kg mg See m…" at bounding box center [278, 105] width 402 height 19
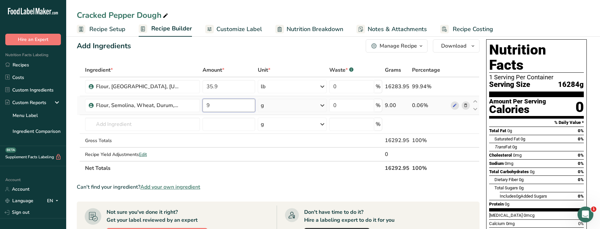
type input "9"
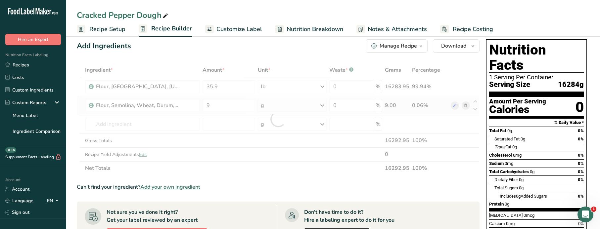
click at [298, 109] on div "Ingredient * Amount * Unit * Waste * .a-a{fill:#347362;}.b-a{fill:#fff;} Grams …" at bounding box center [278, 119] width 403 height 112
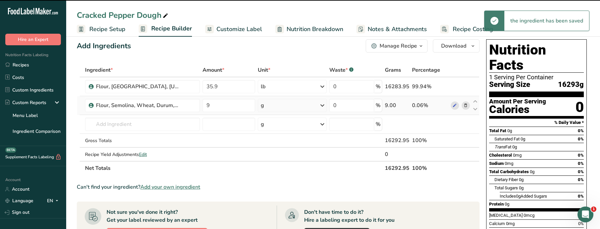
click at [288, 106] on div "g" at bounding box center [292, 105] width 69 height 13
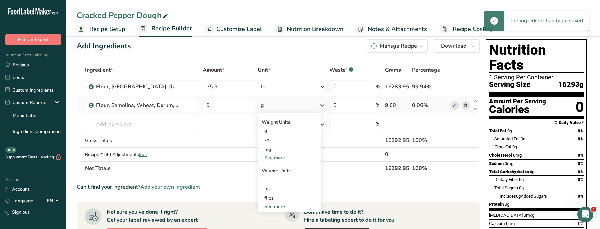
click at [277, 159] on div "See more" at bounding box center [290, 157] width 56 height 7
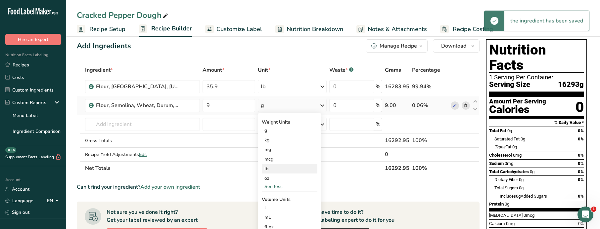
click at [270, 163] on div "lb" at bounding box center [290, 169] width 56 height 10
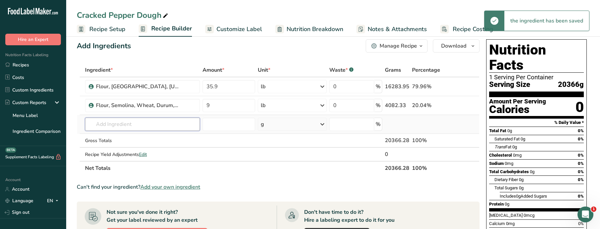
click at [113, 127] on input "text" at bounding box center [142, 124] width 115 height 13
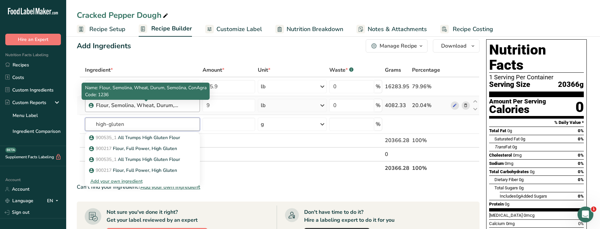
type input "high-gluten"
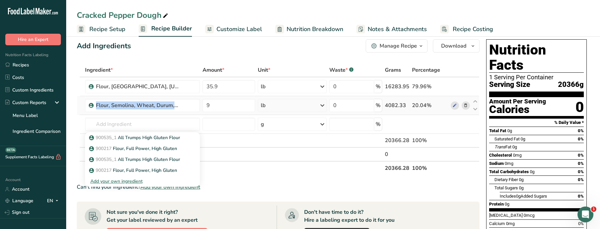
drag, startPoint x: 175, startPoint y: 107, endPoint x: 83, endPoint y: 107, distance: 92.3
click at [83, 107] on tr "Flour, Semolina, Wheat, Durum, Semolina, ConAgra 9 lb Weight Units g kg mg mcg …" at bounding box center [278, 105] width 402 height 19
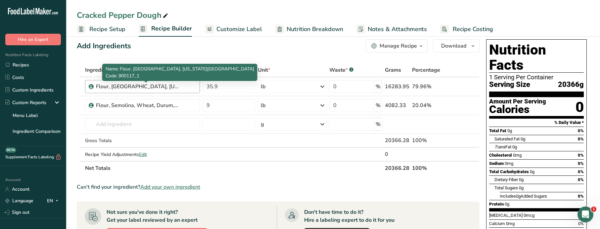
click at [128, 86] on div "Flour, [GEOGRAPHIC_DATA], [US_STATE][GEOGRAPHIC_DATA]" at bounding box center [137, 87] width 83 height 8
click at [148, 89] on div "Flour, [GEOGRAPHIC_DATA], [US_STATE][GEOGRAPHIC_DATA]" at bounding box center [137, 87] width 83 height 8
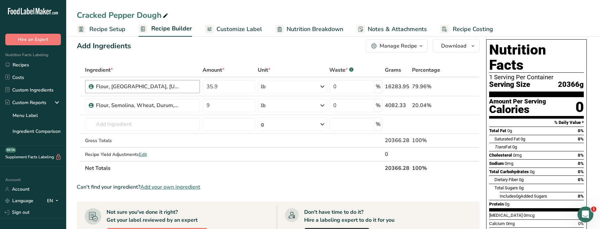
click at [148, 89] on div "Flour, [GEOGRAPHIC_DATA], [US_STATE][GEOGRAPHIC_DATA]" at bounding box center [137, 87] width 83 height 8
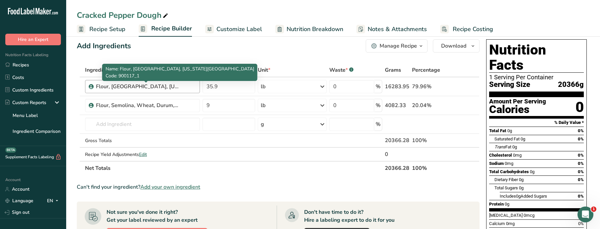
click at [188, 86] on div "Flour, [GEOGRAPHIC_DATA], [US_STATE][GEOGRAPHIC_DATA]" at bounding box center [146, 87] width 100 height 8
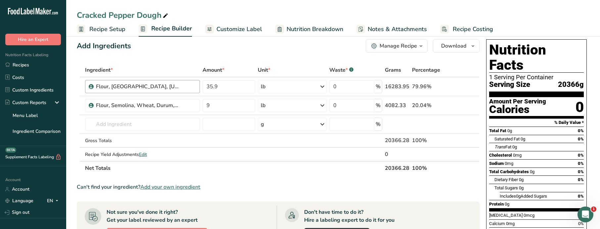
click at [179, 85] on div "Flour, [GEOGRAPHIC_DATA], [US_STATE][GEOGRAPHIC_DATA]" at bounding box center [146, 87] width 100 height 8
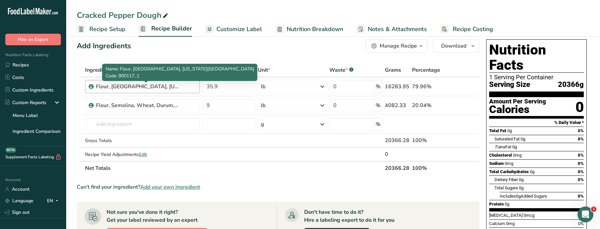
click at [168, 86] on div "Flour, [GEOGRAPHIC_DATA], [US_STATE][GEOGRAPHIC_DATA]" at bounding box center [137, 87] width 83 height 8
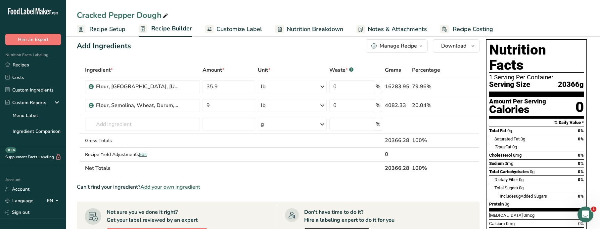
click at [135, 66] on th "Ingredient *" at bounding box center [143, 71] width 118 height 14
click at [101, 124] on input "text" at bounding box center [142, 124] width 115 height 13
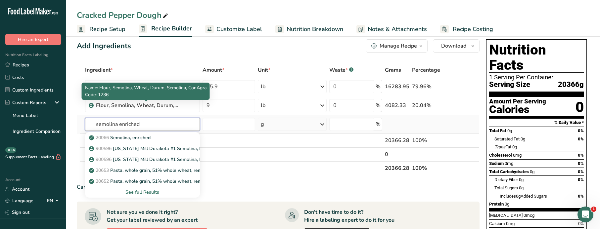
type input "semolina enriched"
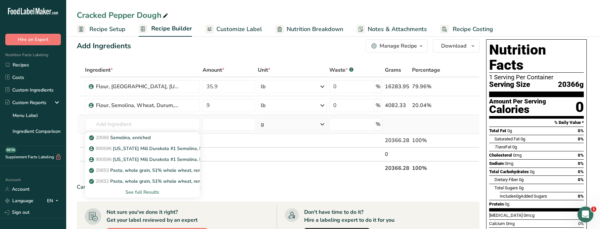
click at [77, 117] on td at bounding box center [78, 124] width 3 height 19
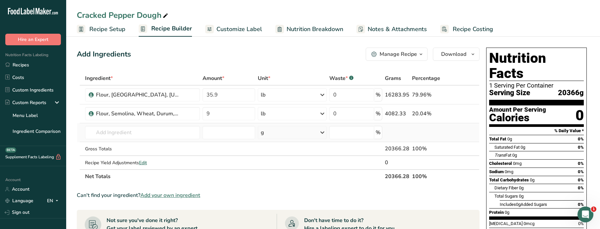
scroll to position [0, 0]
click at [22, 65] on link "Recipes" at bounding box center [33, 65] width 66 height 13
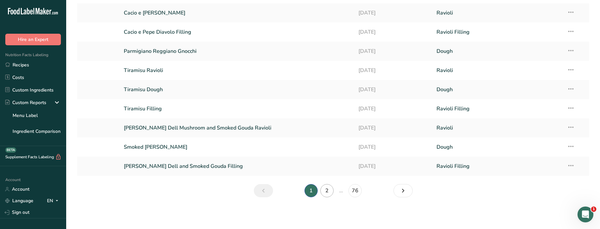
scroll to position [61, 0]
click at [327, 163] on link "2" at bounding box center [326, 190] width 13 height 13
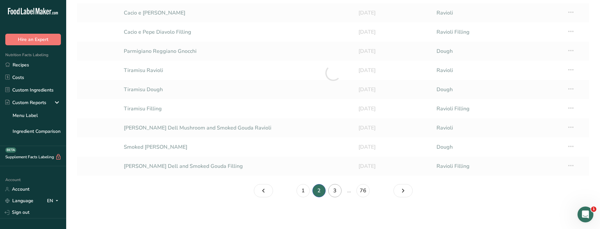
click at [335, 163] on link "3" at bounding box center [334, 190] width 13 height 13
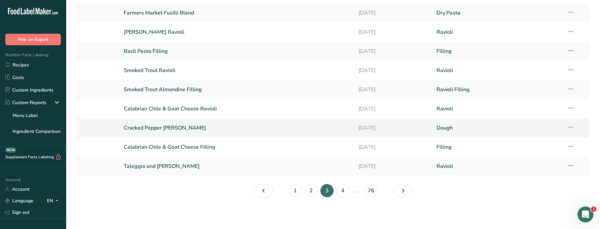
scroll to position [61, 0]
click at [162, 126] on link "Cracked Pepper [PERSON_NAME]" at bounding box center [237, 128] width 227 height 14
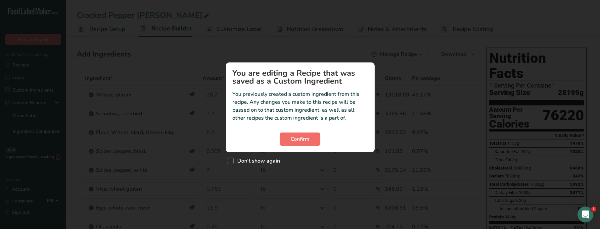
click at [299, 142] on span "Confirm" at bounding box center [299, 139] width 19 height 8
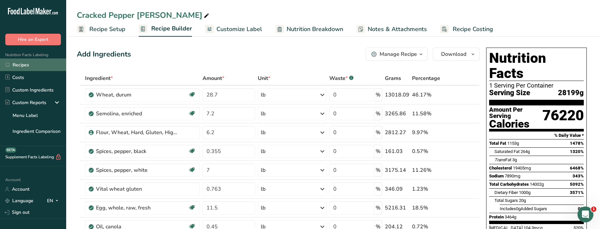
click at [26, 65] on link "Recipes" at bounding box center [33, 65] width 66 height 13
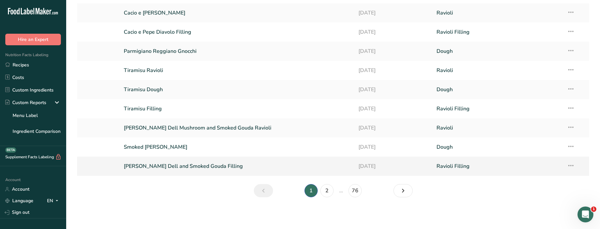
scroll to position [61, 0]
click at [325, 163] on link "2" at bounding box center [326, 190] width 13 height 13
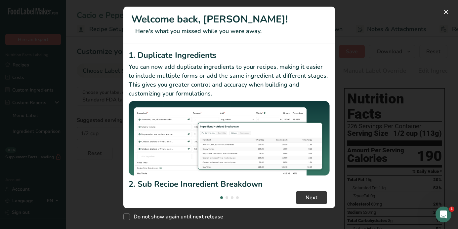
click at [357, 60] on div "New Features" at bounding box center [229, 114] width 458 height 229
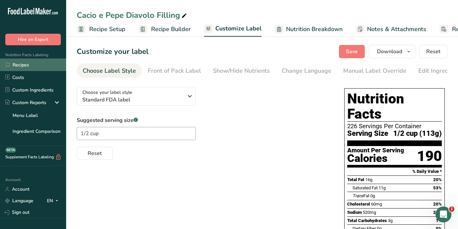
click at [24, 64] on link "Recipes" at bounding box center [33, 65] width 66 height 13
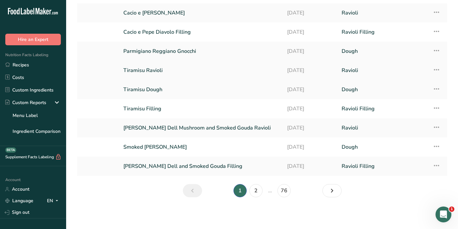
scroll to position [61, 0]
click at [257, 193] on link "2" at bounding box center [255, 190] width 13 height 13
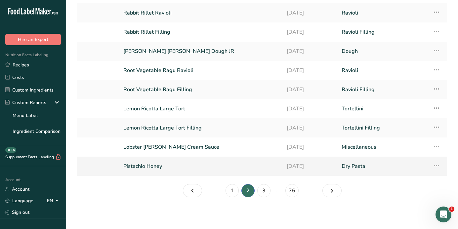
scroll to position [61, 0]
click at [268, 193] on link "3" at bounding box center [263, 190] width 13 height 13
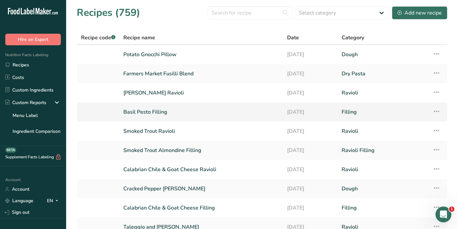
scroll to position [1, 0]
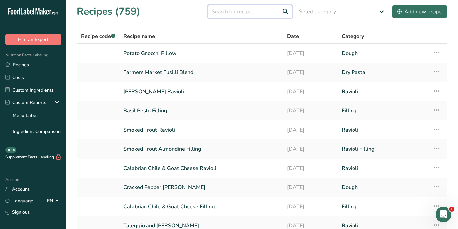
click at [224, 12] on input "text" at bounding box center [250, 11] width 85 height 13
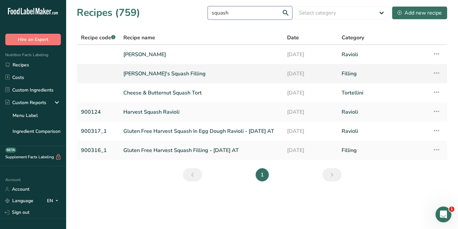
type input "squash"
click at [138, 74] on link "Joey's Squash Filling" at bounding box center [201, 74] width 156 height 14
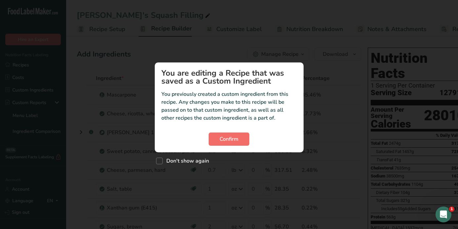
click at [222, 141] on span "Confirm" at bounding box center [229, 139] width 19 height 8
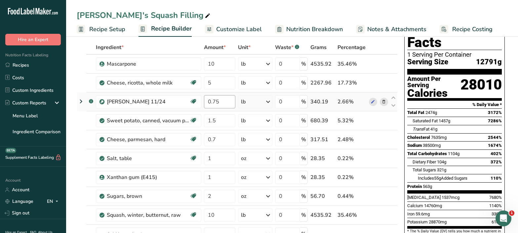
scroll to position [40, 0]
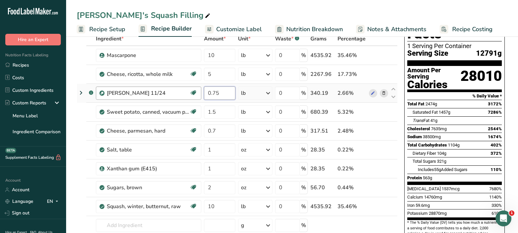
drag, startPoint x: 223, startPoint y: 95, endPoint x: 192, endPoint y: 95, distance: 31.1
click at [192, 95] on tr ".a-a{fill:#347362;}.b-a{fill:#fff;} Bechamel JR 11/24 Vegetarian 0.75 lb Weight…" at bounding box center [237, 93] width 321 height 19
type input "3.75"
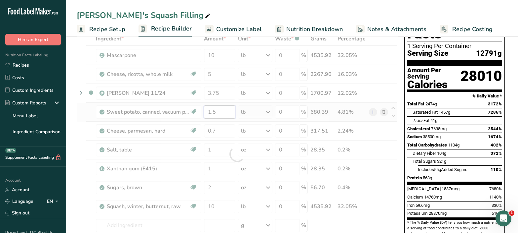
click at [224, 113] on div "Ingredient * Amount * Unit * Waste * .a-a{fill:#347362;}.b-a{fill:#fff;} Grams …" at bounding box center [237, 154] width 321 height 244
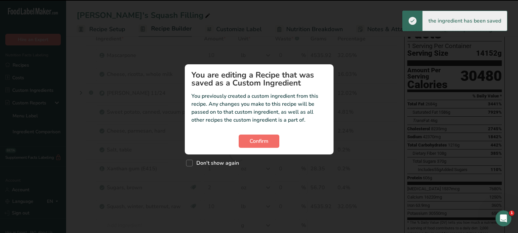
click at [267, 141] on span "Confirm" at bounding box center [259, 141] width 19 height 8
click at [261, 138] on span "Confirm" at bounding box center [259, 141] width 19 height 8
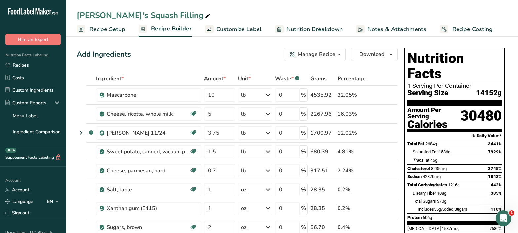
scroll to position [0, 0]
